Goal: Ask a question

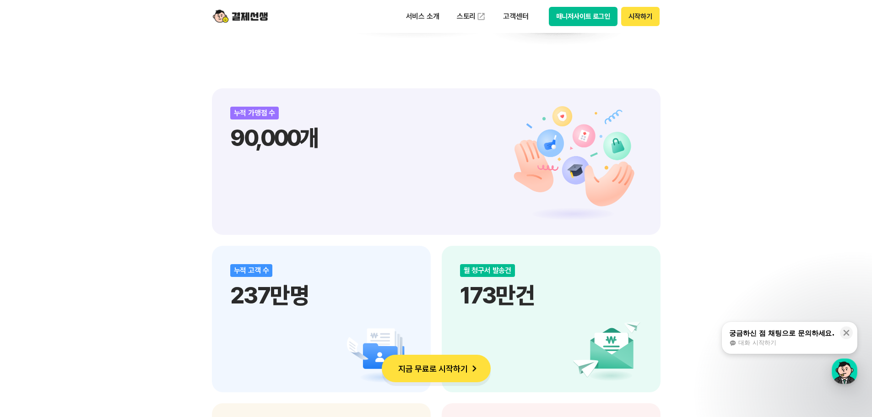
scroll to position [1007, 0]
click at [772, 335] on div "궁금하신 점 채팅으로 문의하세요." at bounding box center [781, 333] width 105 height 9
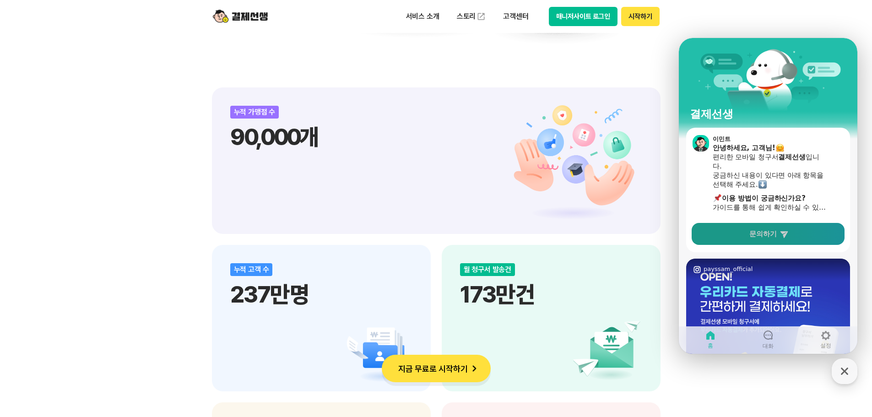
click at [770, 236] on span "문의하기" at bounding box center [762, 233] width 27 height 9
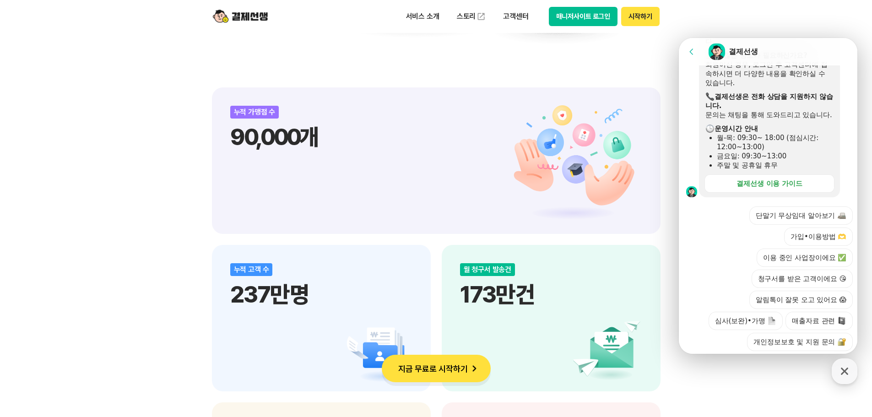
scroll to position [239, 0]
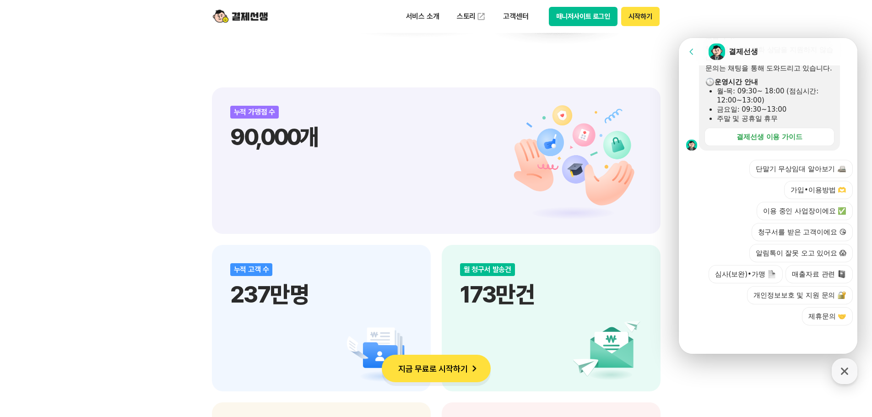
click at [796, 236] on button "청구서를 받은 고객이에요 😘" at bounding box center [801, 232] width 101 height 18
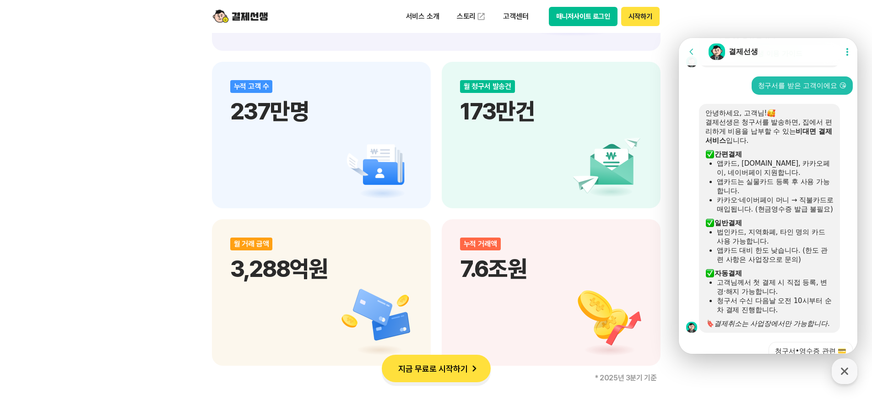
scroll to position [450, 0]
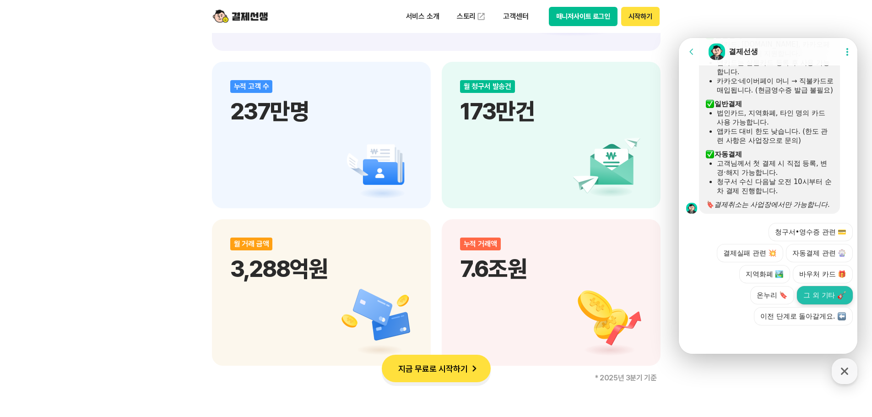
click at [820, 299] on button "그 외 기타" at bounding box center [825, 295] width 56 height 18
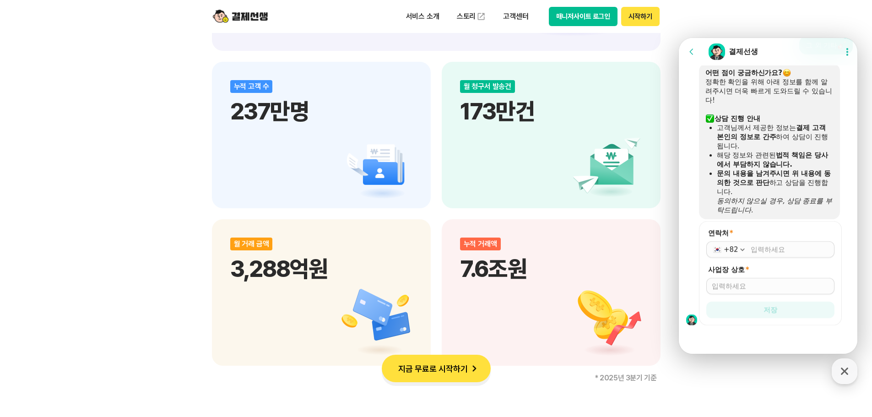
scroll to position [637, 0]
click at [766, 242] on div "+82" at bounding box center [770, 249] width 128 height 16
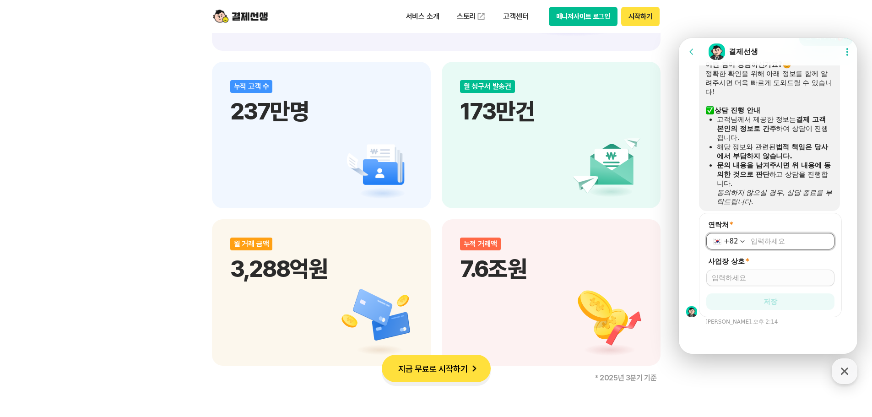
click at [762, 248] on div "+82" at bounding box center [770, 241] width 128 height 16
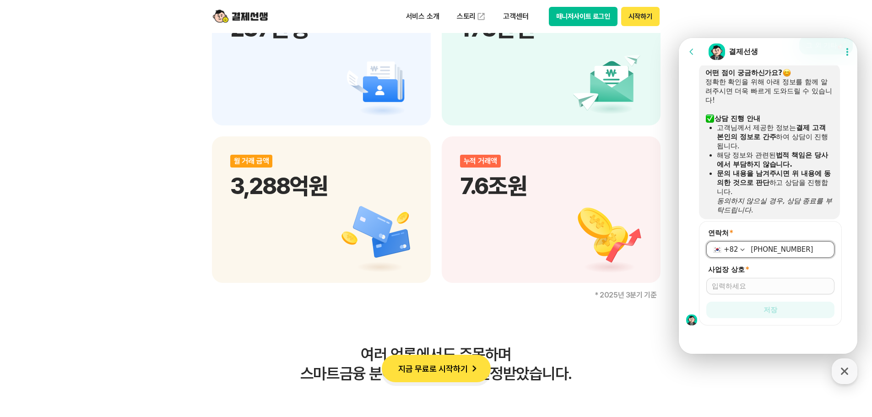
scroll to position [1281, 0]
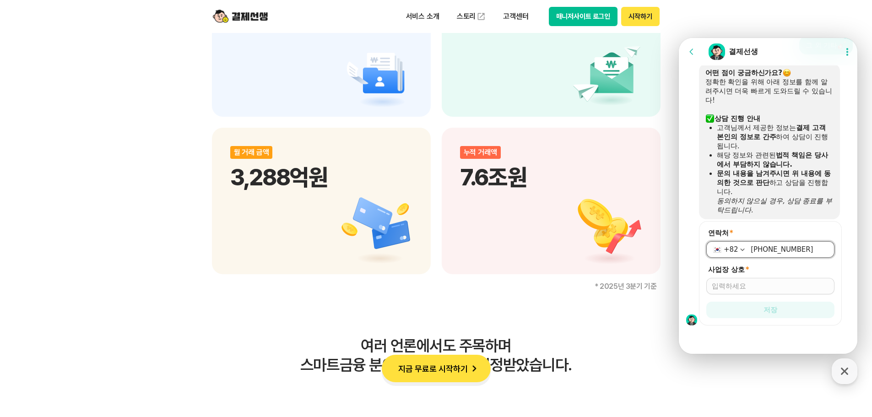
type input "[PHONE_NUMBER]"
click at [744, 290] on input "사업장 상호 *" at bounding box center [770, 285] width 117 height 9
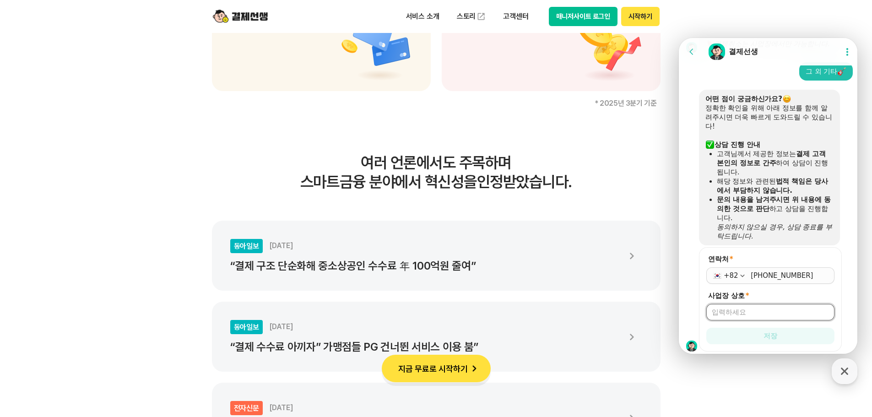
scroll to position [637, 0]
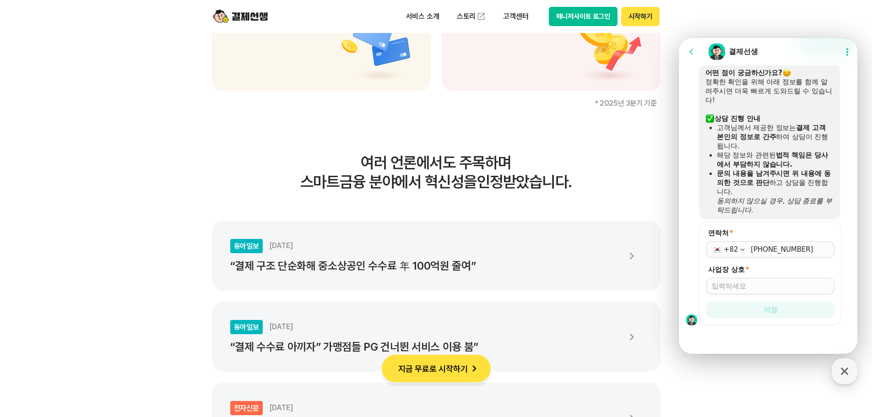
click at [721, 333] on div at bounding box center [769, 337] width 181 height 25
click at [693, 318] on img at bounding box center [691, 319] width 11 height 11
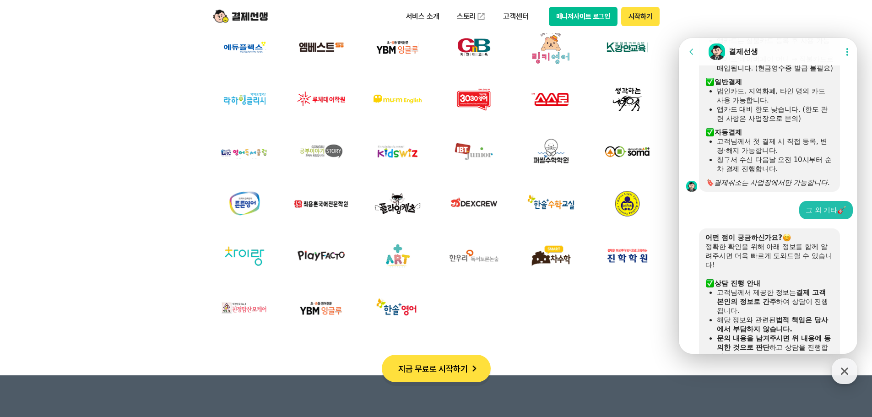
scroll to position [3203, 0]
